Goal: Information Seeking & Learning: Learn about a topic

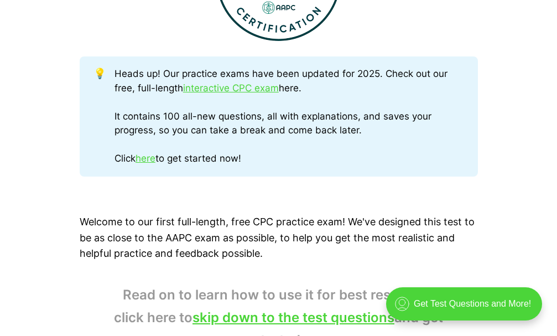
scroll to position [554, 0]
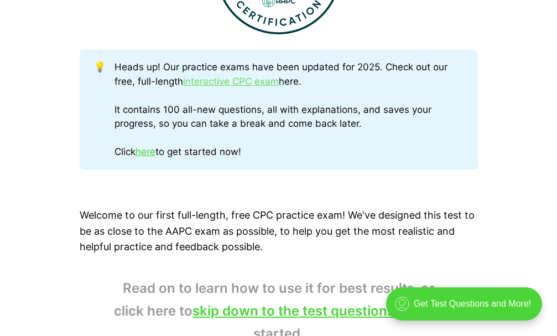
click at [251, 82] on link "interactive CPC exam" at bounding box center [231, 81] width 96 height 11
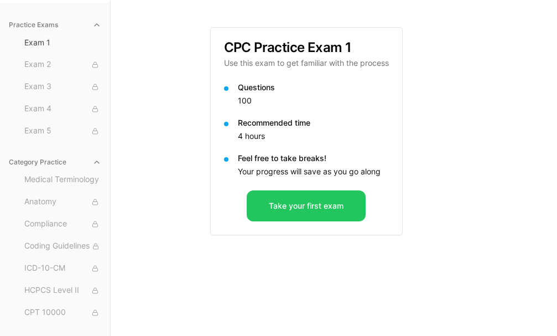
scroll to position [102, 0]
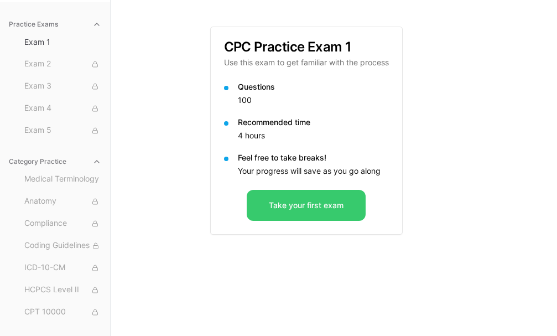
click at [307, 208] on button "Take your first exam" at bounding box center [306, 205] width 119 height 31
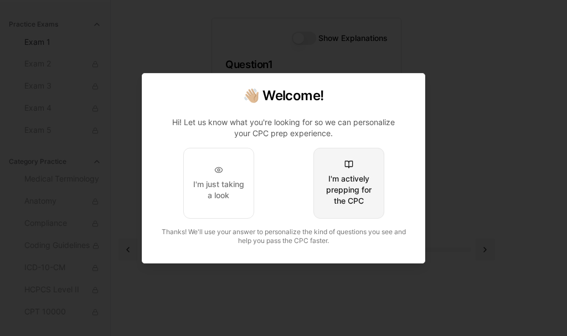
click at [336, 175] on div "I'm actively prepping for the CPC" at bounding box center [349, 189] width 52 height 33
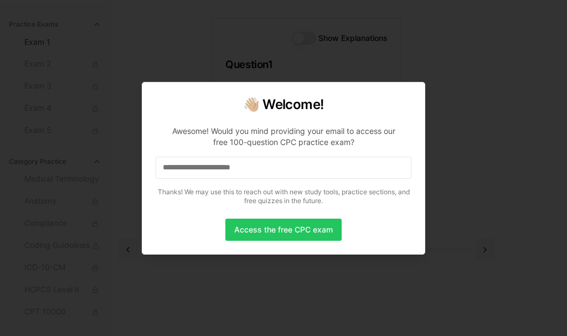
click at [321, 171] on input at bounding box center [284, 168] width 256 height 22
click at [321, 171] on input "*" at bounding box center [284, 168] width 256 height 22
click at [319, 173] on input "**" at bounding box center [284, 168] width 256 height 22
click at [319, 173] on input "***" at bounding box center [284, 168] width 256 height 22
click at [319, 173] on input "****" at bounding box center [284, 168] width 256 height 22
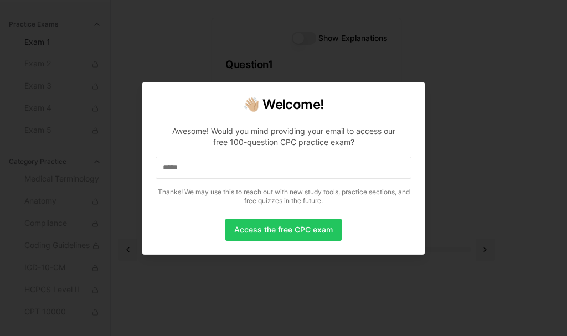
click at [319, 173] on input "*****" at bounding box center [284, 168] width 256 height 22
click at [319, 173] on input "******" at bounding box center [284, 168] width 256 height 22
click at [319, 173] on input "*******" at bounding box center [284, 168] width 256 height 22
click at [319, 173] on input "********" at bounding box center [284, 168] width 256 height 22
click at [319, 173] on input "*********" at bounding box center [284, 168] width 256 height 22
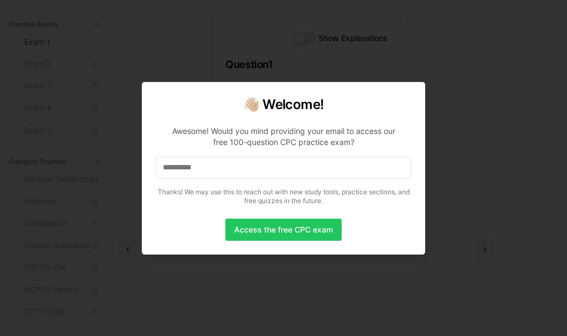
click at [319, 173] on input "**********" at bounding box center [284, 168] width 256 height 22
click at [319, 173] on input "*" at bounding box center [284, 168] width 256 height 22
click at [178, 167] on input "*" at bounding box center [284, 168] width 256 height 22
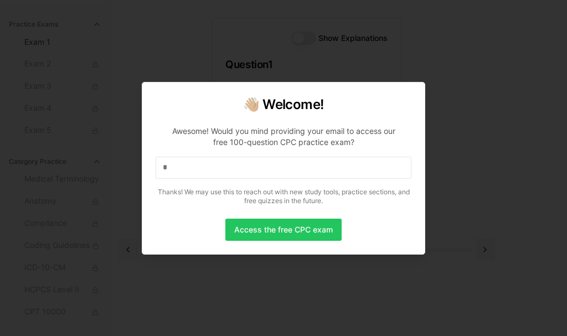
click at [178, 167] on input "*" at bounding box center [284, 168] width 256 height 22
click at [270, 230] on button "Access the free CPC exam" at bounding box center [283, 230] width 116 height 22
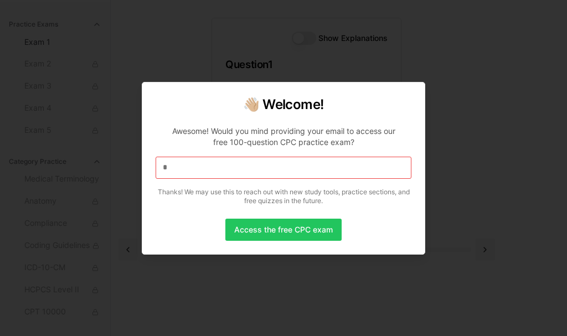
click at [237, 167] on input "*" at bounding box center [284, 168] width 256 height 22
click at [237, 167] on input at bounding box center [284, 168] width 256 height 22
click at [237, 167] on input "*" at bounding box center [284, 168] width 256 height 22
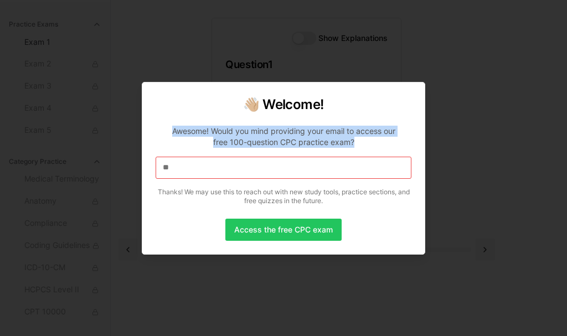
drag, startPoint x: 407, startPoint y: 96, endPoint x: 401, endPoint y: 147, distance: 51.3
click at [401, 147] on div "👋🏼 Welcome! Awesome! Would you mind providing your email to access our free 100…" at bounding box center [284, 153] width 256 height 114
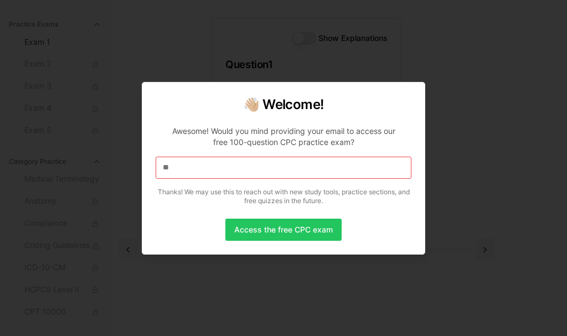
click at [368, 168] on input "**" at bounding box center [284, 168] width 256 height 22
click at [178, 168] on input "*" at bounding box center [284, 168] width 256 height 22
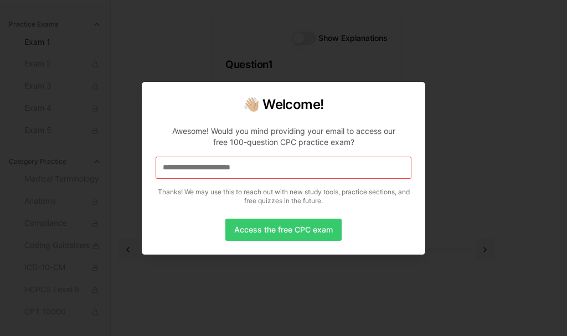
click at [286, 228] on button "Access the free CPC exam" at bounding box center [283, 230] width 116 height 22
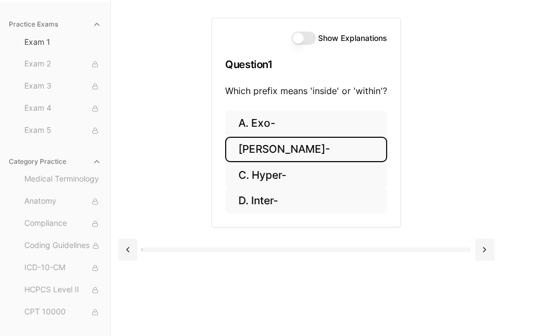
click at [275, 154] on button "B. Endo-" at bounding box center [306, 150] width 162 height 26
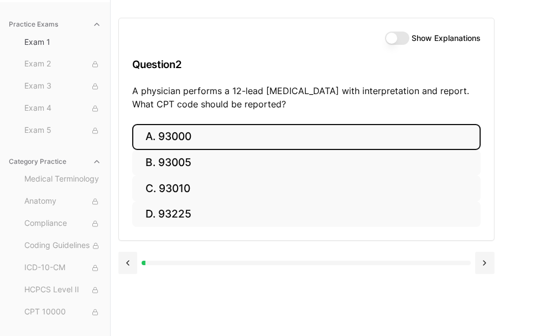
click at [163, 133] on button "A. 93000" at bounding box center [306, 137] width 349 height 26
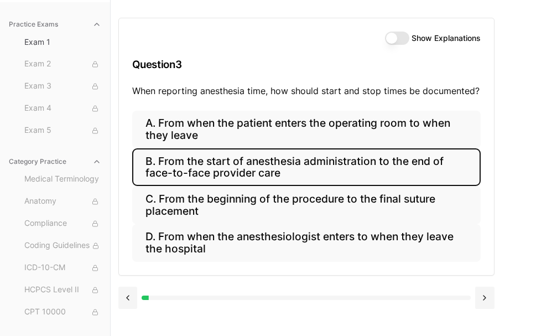
click at [231, 170] on button "B. From the start of anesthesia administration to the end of face-to-face provi…" at bounding box center [306, 167] width 349 height 38
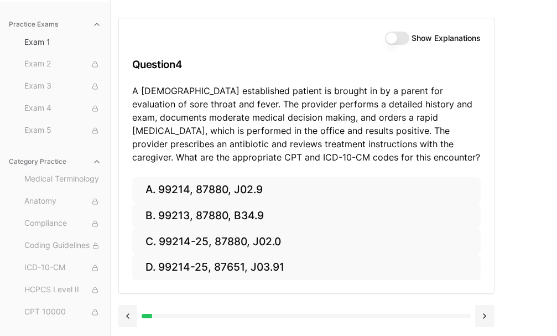
click at [395, 33] on button "Show Explanations" at bounding box center [397, 38] width 24 height 13
click at [399, 41] on button "Show Explanations" at bounding box center [397, 38] width 24 height 13
click at [399, 40] on button "Show Explanations" at bounding box center [397, 38] width 24 height 13
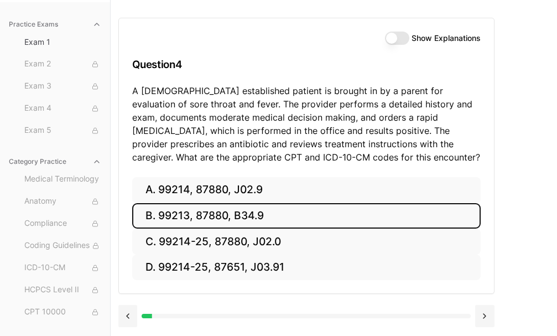
click at [194, 219] on button "B. 99213, 87880, B34.9" at bounding box center [306, 216] width 349 height 26
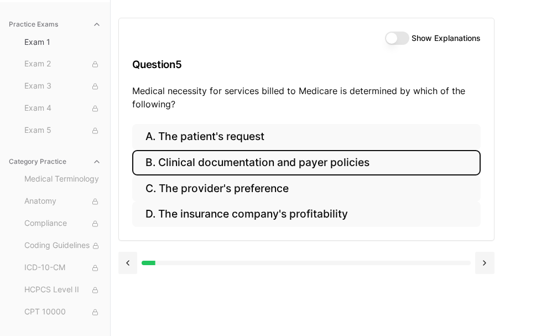
click at [323, 161] on button "B. Clinical documentation and payer policies" at bounding box center [306, 163] width 349 height 26
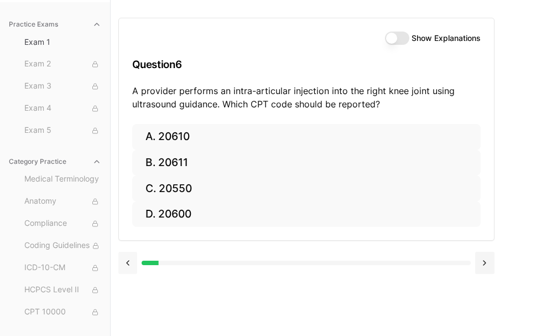
click at [133, 262] on button at bounding box center [127, 263] width 19 height 22
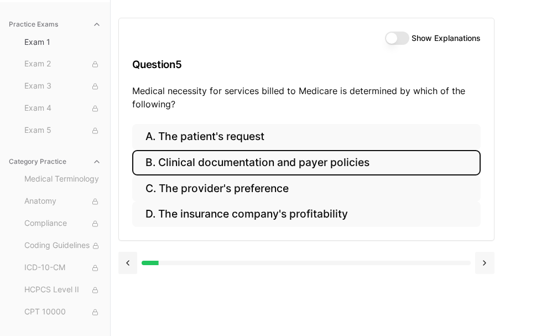
click at [486, 262] on button at bounding box center [485, 263] width 19 height 22
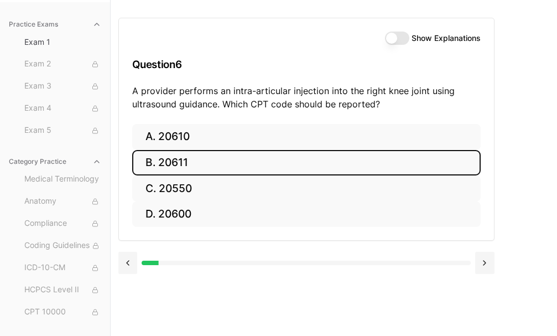
click at [177, 154] on button "B. 20611" at bounding box center [306, 163] width 349 height 26
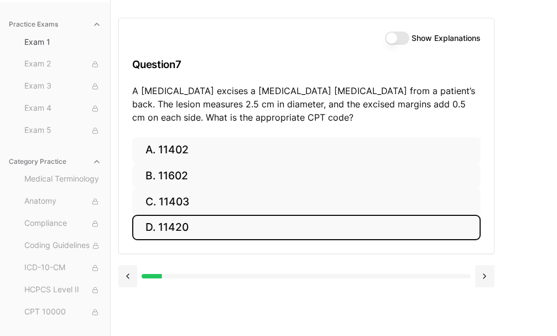
click at [204, 219] on button "D. 11420" at bounding box center [306, 228] width 349 height 26
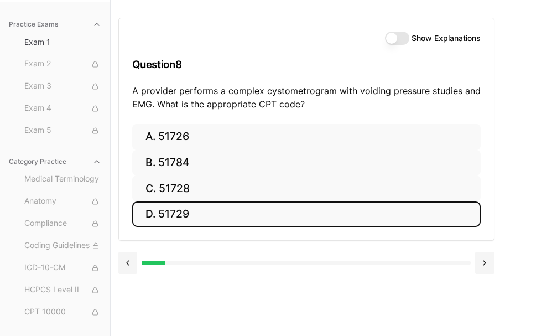
click at [177, 212] on button "D. 51729" at bounding box center [306, 214] width 349 height 26
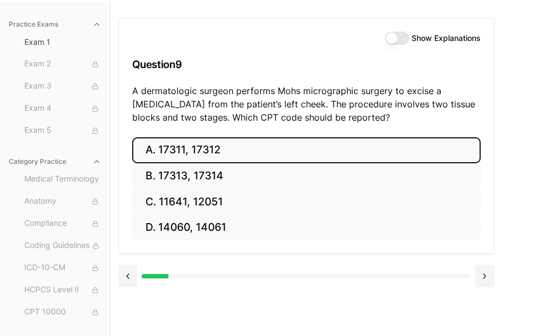
click at [311, 158] on button "A. 17311, 17312" at bounding box center [306, 150] width 349 height 26
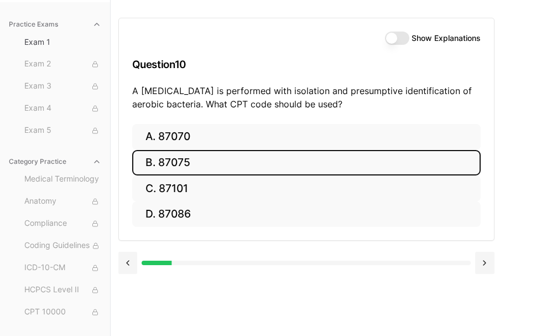
click at [197, 164] on button "B. 87075" at bounding box center [306, 163] width 349 height 26
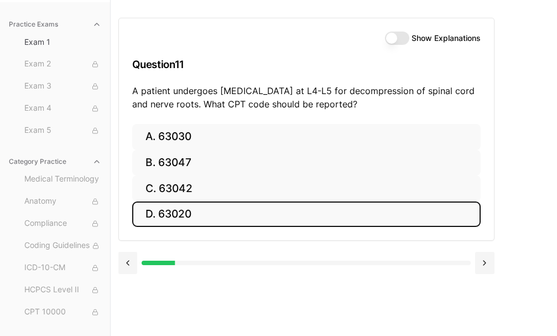
click at [189, 212] on button "D. 63020" at bounding box center [306, 214] width 349 height 26
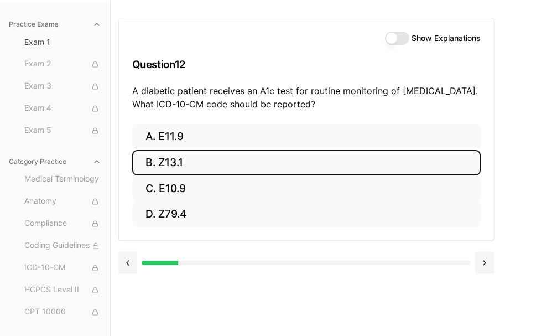
click at [189, 163] on button "B. Z13.1" at bounding box center [306, 163] width 349 height 26
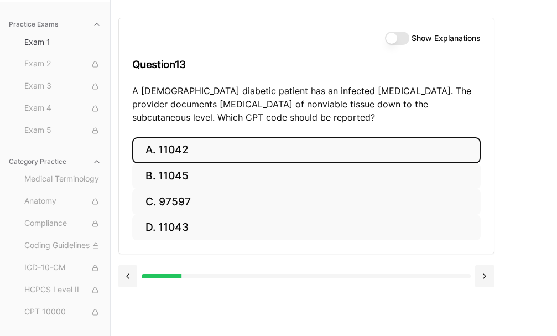
click at [200, 138] on button "A. 11042" at bounding box center [306, 150] width 349 height 26
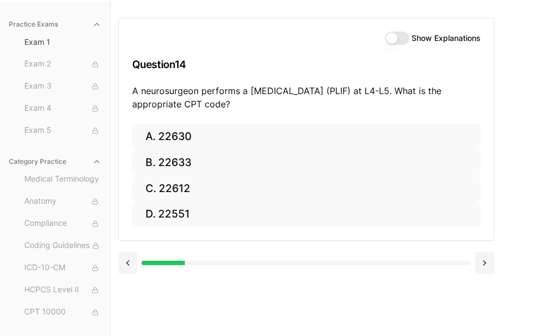
click at [397, 35] on button "Show Explanations" at bounding box center [397, 38] width 24 height 13
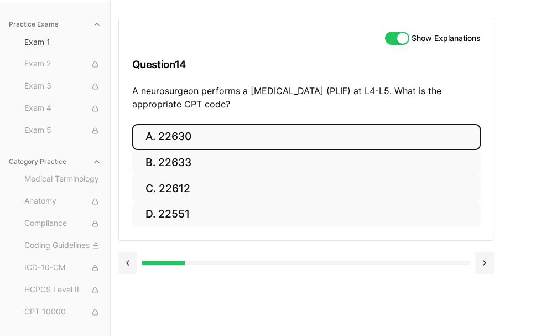
click at [168, 132] on button "A. 22630" at bounding box center [306, 137] width 349 height 26
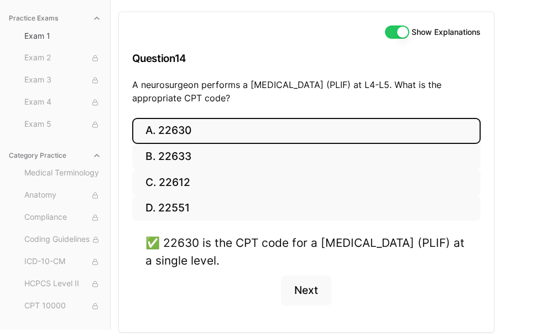
scroll to position [147, 0]
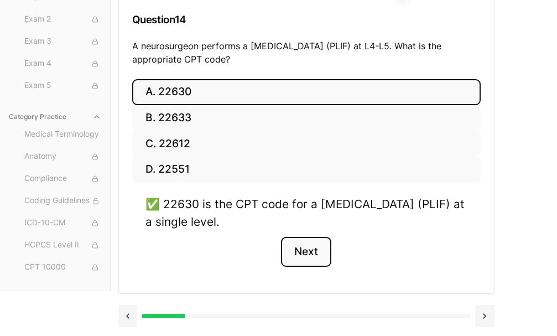
click at [302, 251] on button "Next" at bounding box center [306, 252] width 50 height 30
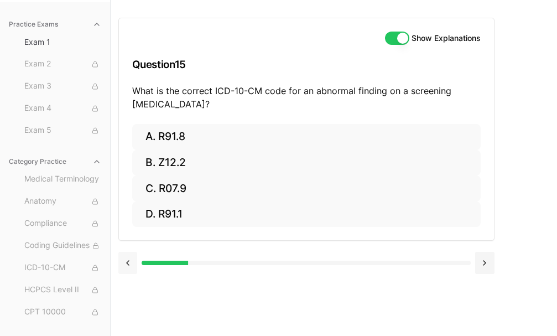
click at [125, 260] on button at bounding box center [127, 263] width 19 height 22
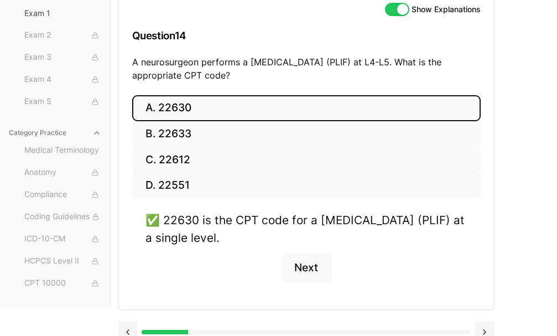
scroll to position [147, 0]
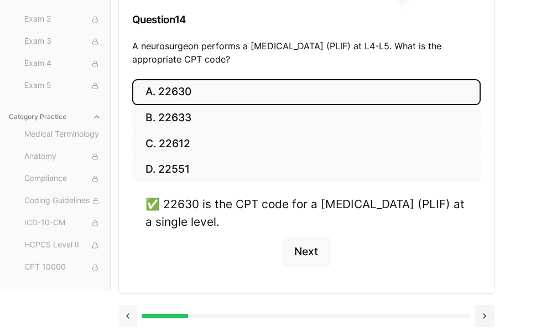
click at [128, 317] on button at bounding box center [127, 316] width 19 height 22
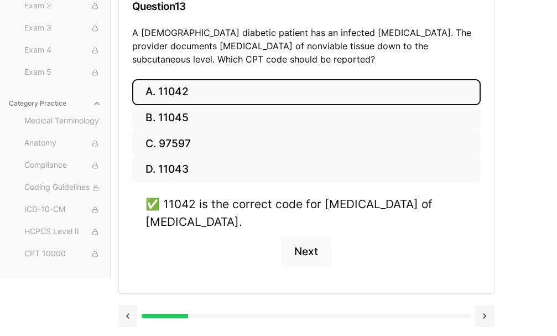
click at [128, 317] on button at bounding box center [127, 316] width 19 height 22
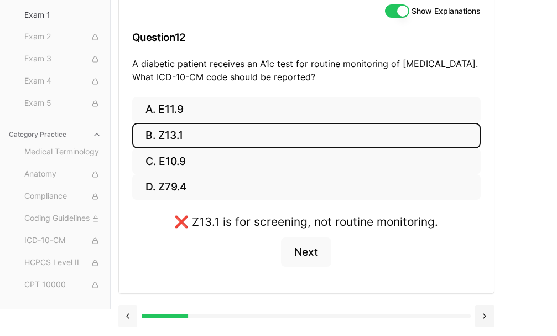
click at [128, 317] on button at bounding box center [127, 316] width 19 height 22
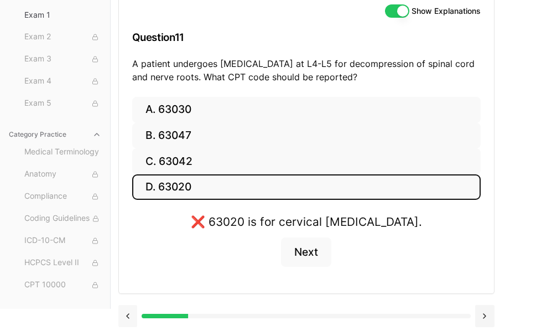
click at [128, 317] on button at bounding box center [127, 316] width 19 height 22
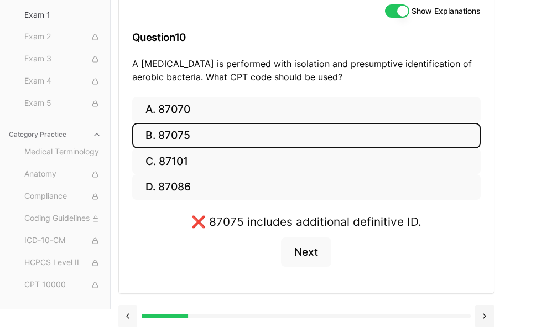
click at [128, 317] on button at bounding box center [127, 316] width 19 height 22
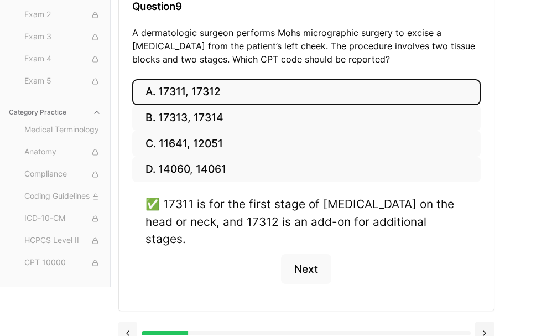
click at [128, 322] on button at bounding box center [127, 333] width 19 height 22
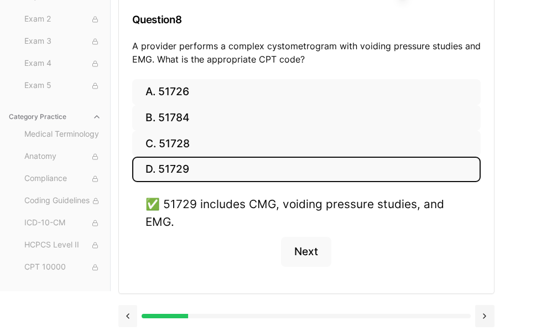
click at [128, 317] on button at bounding box center [127, 316] width 19 height 22
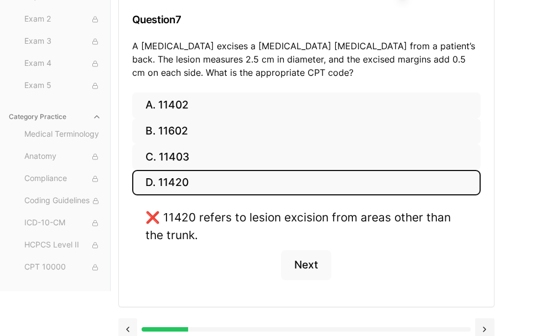
scroll to position [160, 0]
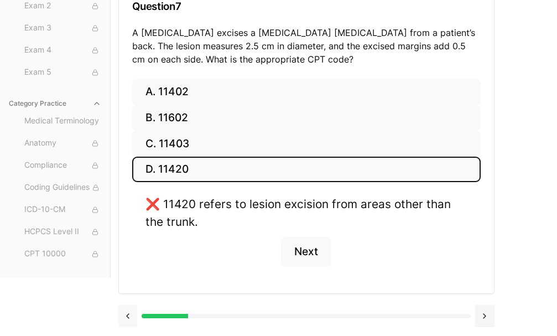
click at [128, 317] on button at bounding box center [127, 316] width 19 height 22
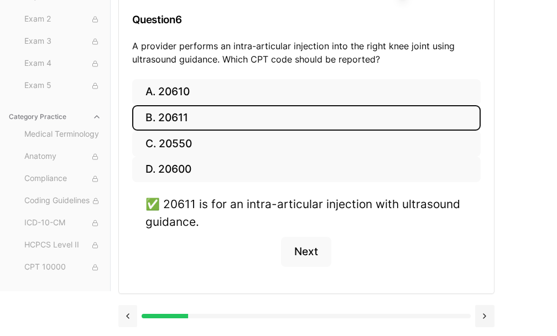
scroll to position [147, 0]
click at [128, 317] on button at bounding box center [127, 316] width 19 height 22
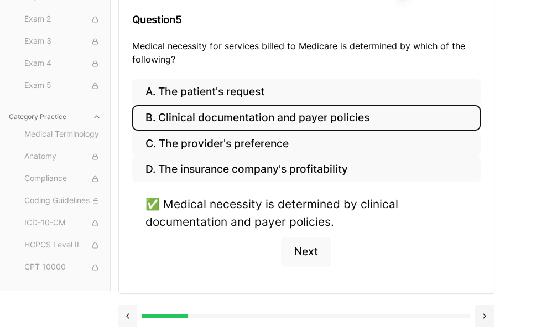
click at [128, 317] on button at bounding box center [127, 316] width 19 height 22
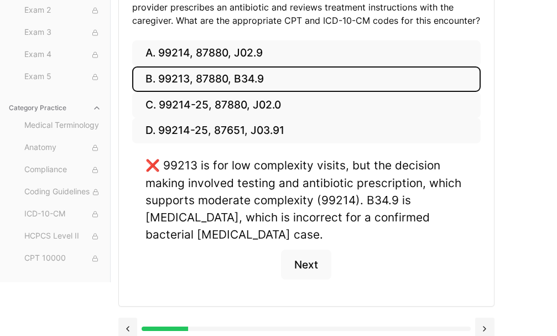
scroll to position [251, 0]
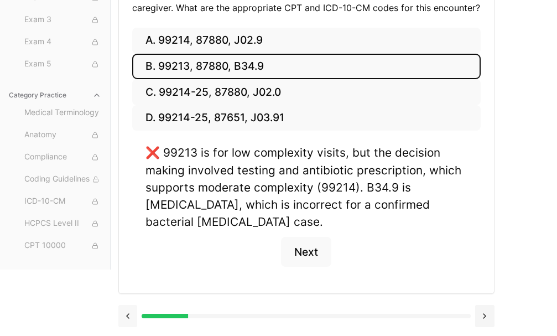
click at [122, 314] on button at bounding box center [127, 316] width 19 height 22
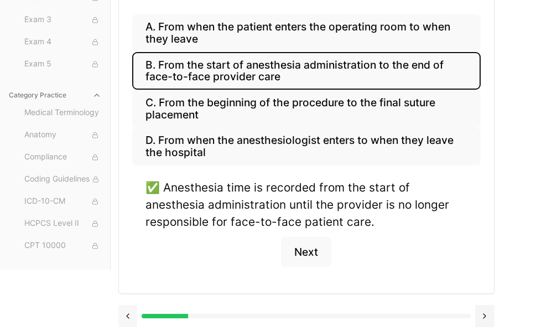
click at [122, 314] on button at bounding box center [127, 316] width 19 height 22
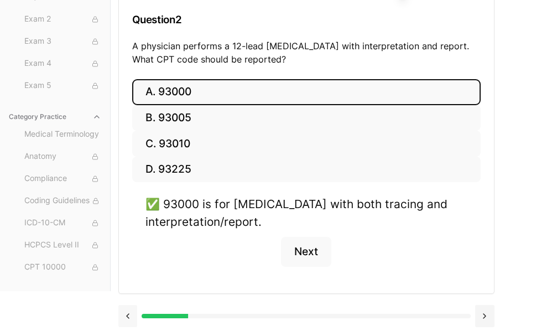
click at [122, 314] on button at bounding box center [127, 316] width 19 height 22
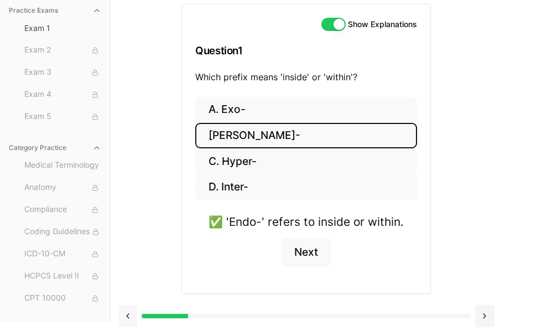
click at [122, 314] on button at bounding box center [127, 316] width 19 height 22
click at [126, 314] on button at bounding box center [127, 316] width 19 height 22
click at [489, 319] on button at bounding box center [485, 316] width 19 height 22
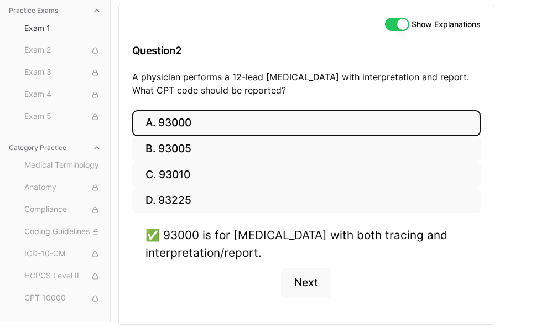
scroll to position [147, 0]
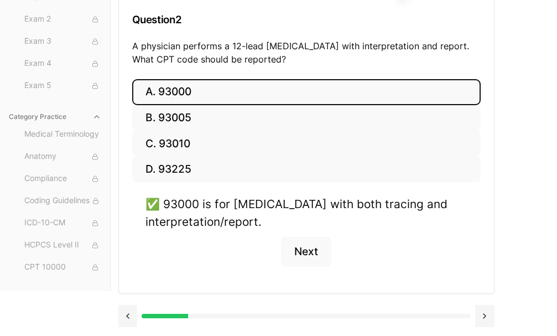
click at [488, 315] on button at bounding box center [485, 316] width 19 height 22
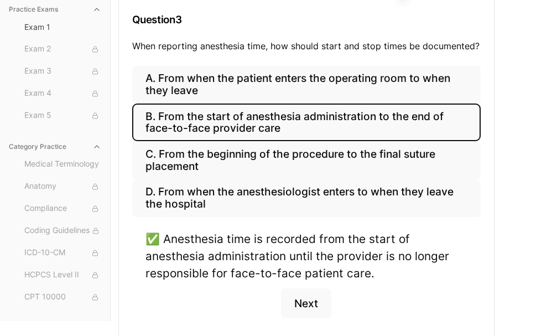
scroll to position [198, 0]
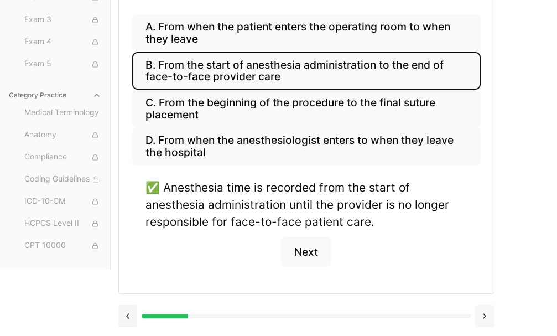
click at [484, 318] on button at bounding box center [485, 316] width 19 height 22
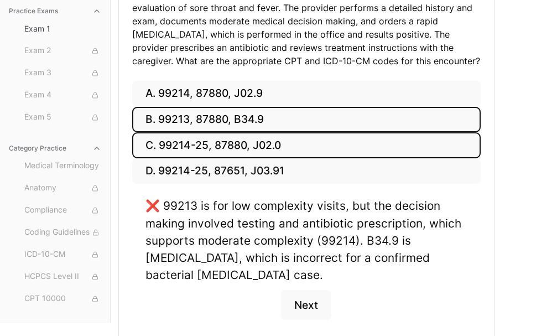
click at [292, 148] on button "C. 99214-25, 87880, J02.0" at bounding box center [306, 145] width 349 height 26
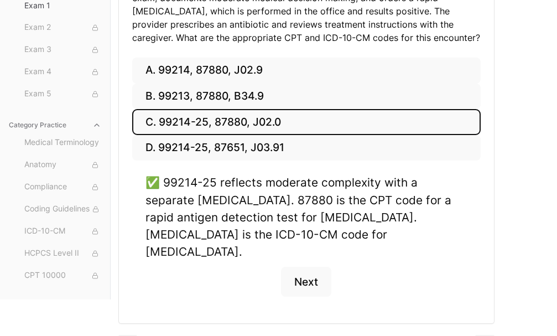
scroll to position [234, 0]
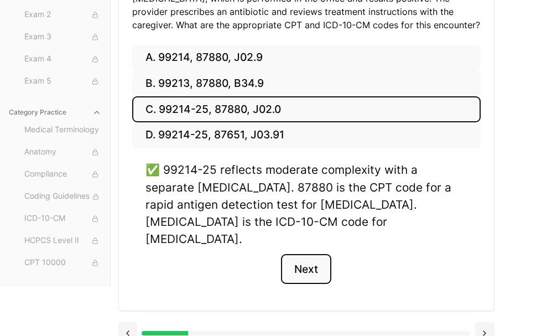
click at [319, 254] on button "Next" at bounding box center [306, 269] width 50 height 30
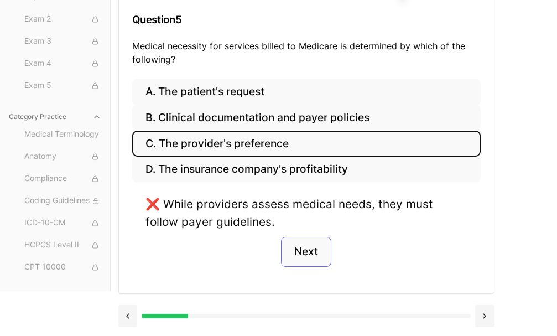
scroll to position [147, 0]
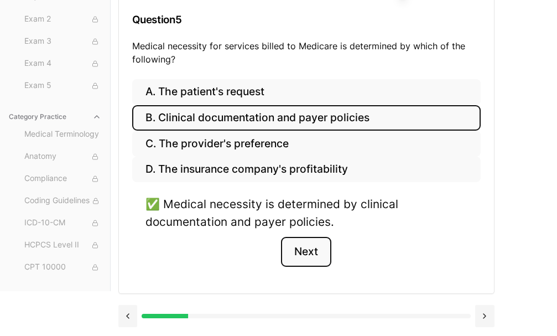
click at [319, 247] on button "Next" at bounding box center [306, 252] width 50 height 30
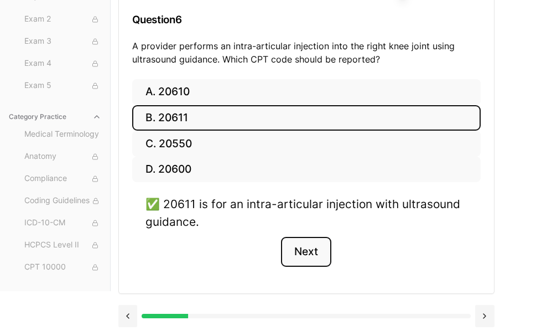
click at [319, 247] on button "Next" at bounding box center [306, 252] width 50 height 30
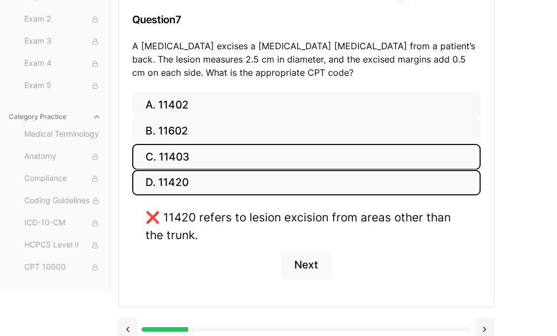
click at [205, 156] on button "C. 11403" at bounding box center [306, 157] width 349 height 26
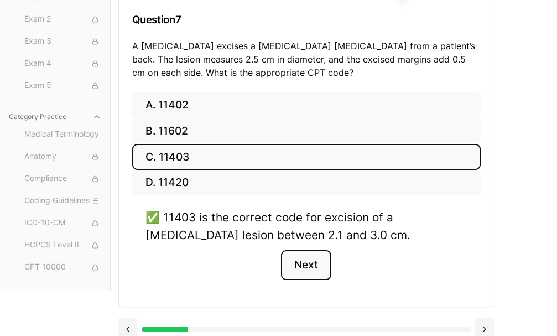
click at [285, 259] on button "Next" at bounding box center [306, 265] width 50 height 30
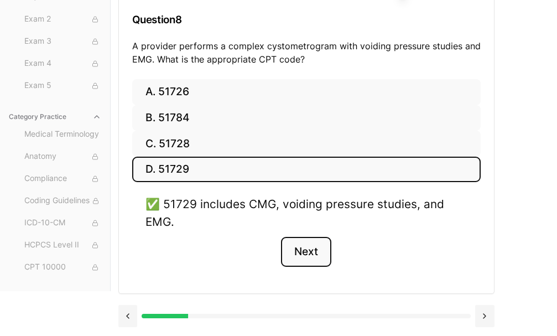
click at [285, 259] on button "Next" at bounding box center [306, 252] width 50 height 30
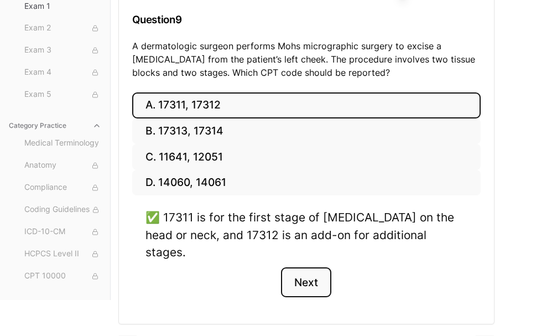
click at [285, 267] on button "Next" at bounding box center [306, 282] width 50 height 30
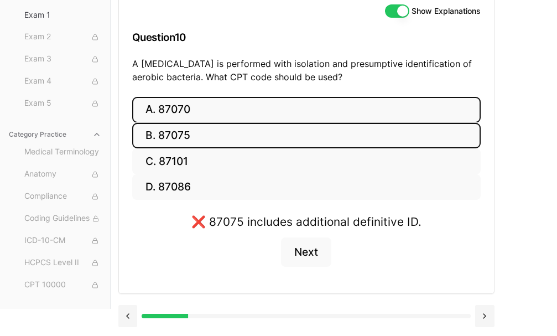
click at [194, 116] on button "A. 87070" at bounding box center [306, 110] width 349 height 26
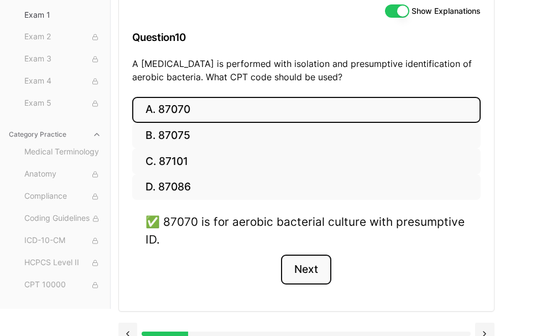
click at [317, 265] on button "Next" at bounding box center [306, 270] width 50 height 30
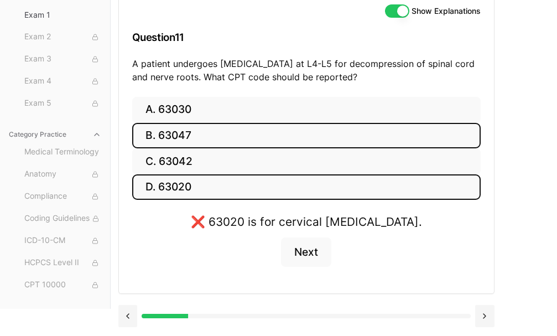
click at [215, 143] on button "B. 63047" at bounding box center [306, 136] width 349 height 26
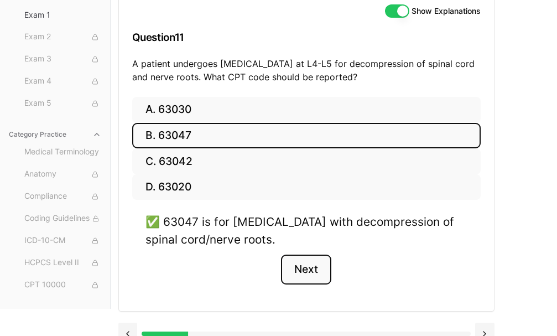
click at [297, 257] on button "Next" at bounding box center [306, 270] width 50 height 30
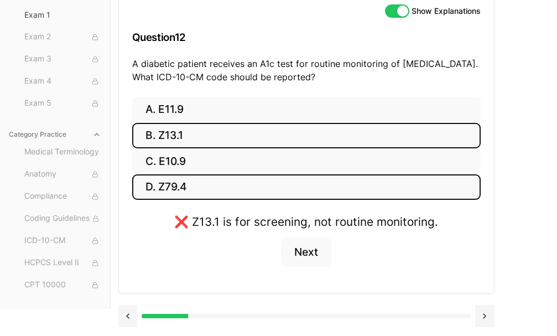
click at [183, 189] on button "D. Z79.4" at bounding box center [306, 187] width 349 height 26
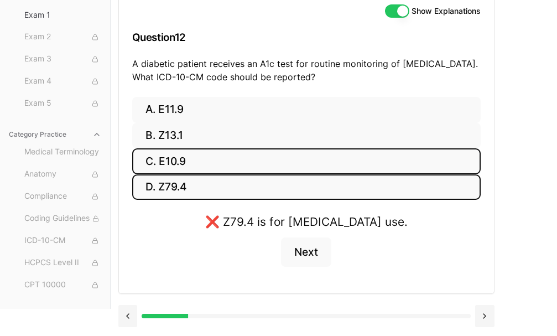
click at [183, 165] on button "C. E10.9" at bounding box center [306, 161] width 349 height 26
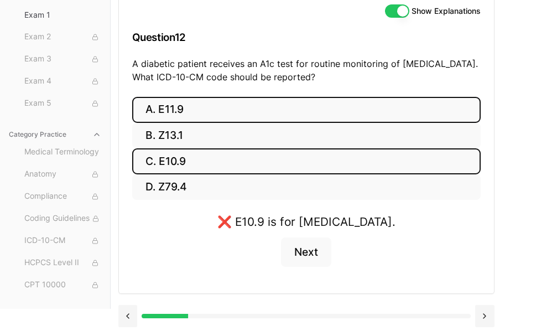
click at [179, 113] on button "A. E11.9" at bounding box center [306, 110] width 349 height 26
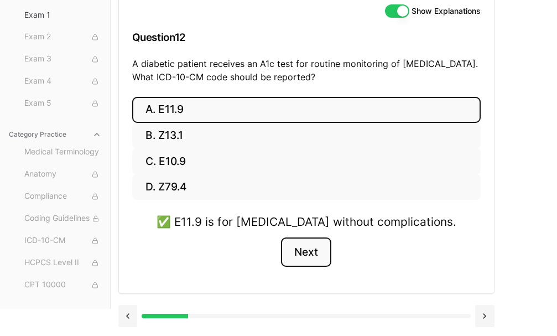
click at [325, 250] on button "Next" at bounding box center [306, 252] width 50 height 30
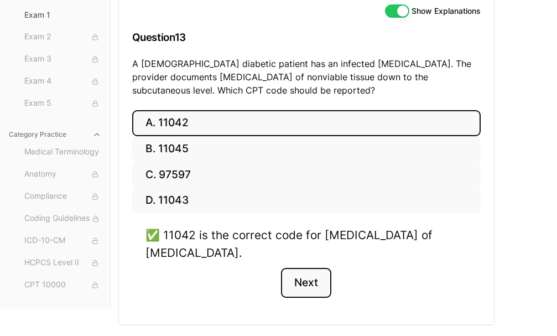
click at [313, 286] on button "Next" at bounding box center [306, 283] width 50 height 30
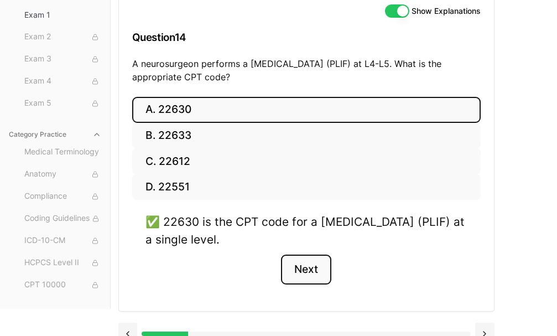
click at [313, 273] on button "Next" at bounding box center [306, 270] width 50 height 30
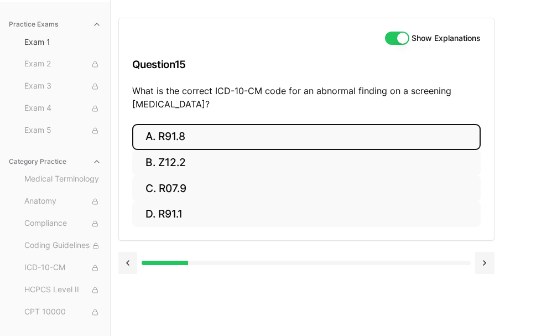
click at [262, 135] on button "A. R91.8" at bounding box center [306, 137] width 349 height 26
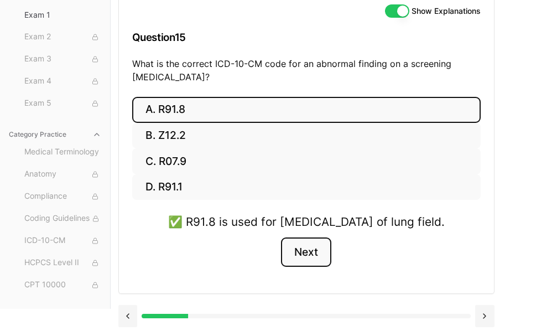
click at [308, 254] on button "Next" at bounding box center [306, 252] width 50 height 30
